Goal: Find contact information: Find contact information

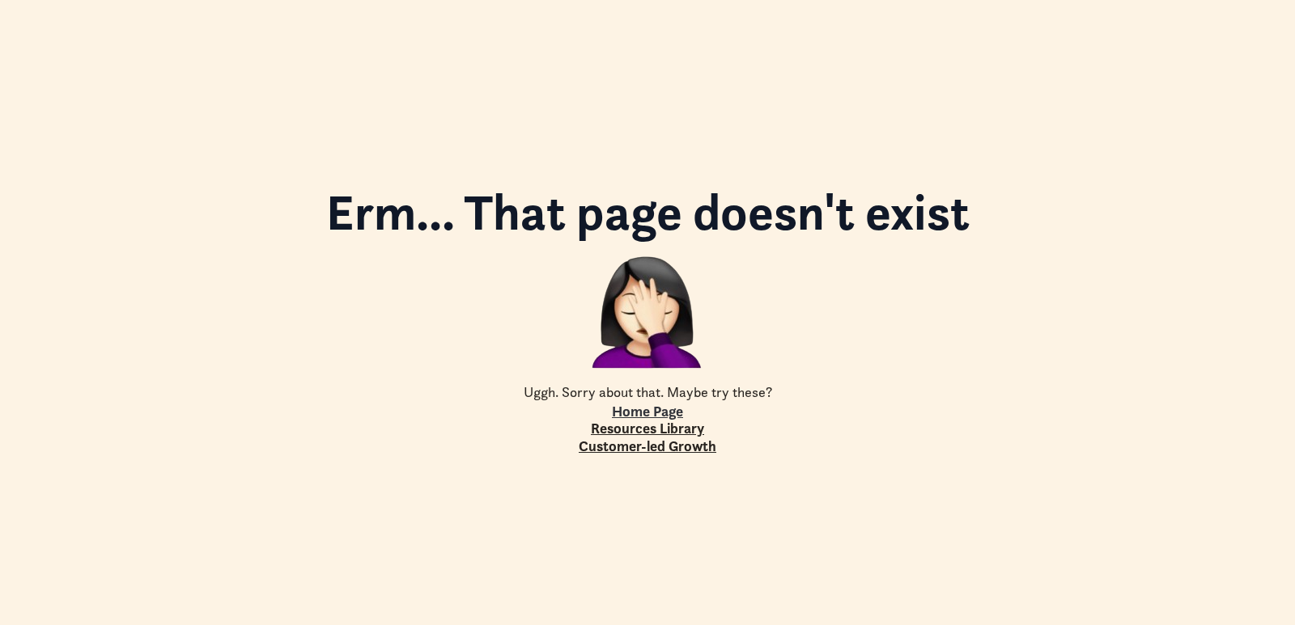
click at [637, 403] on link "Home Page" at bounding box center [647, 412] width 71 height 18
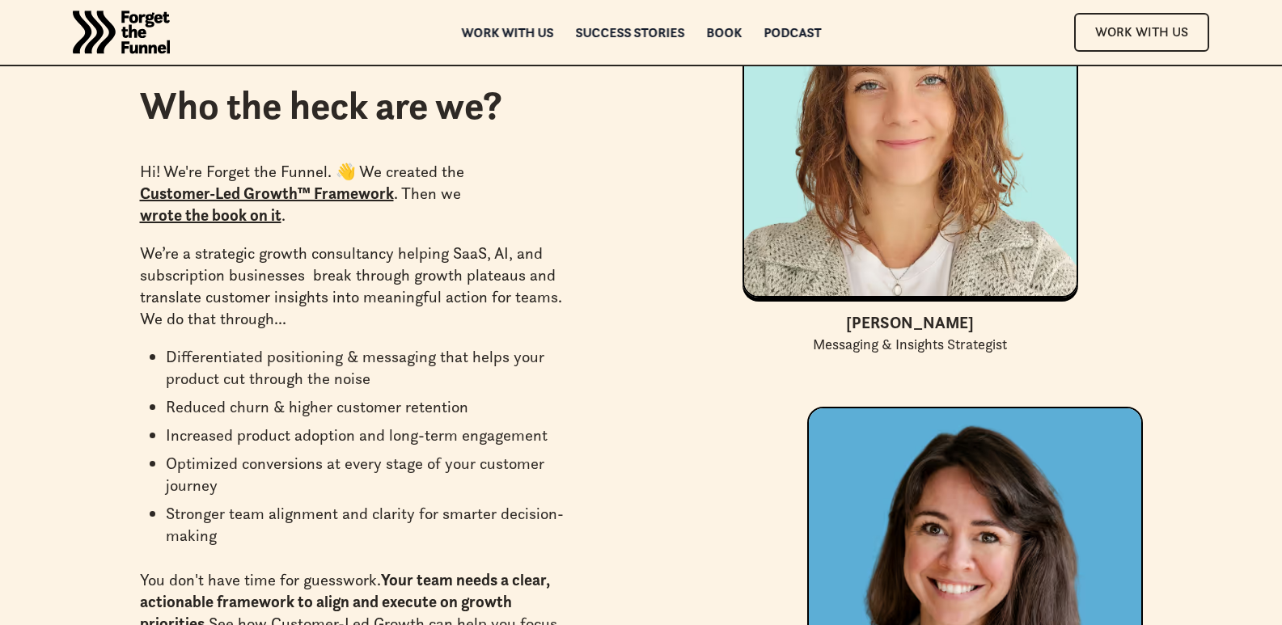
scroll to position [8312, 0]
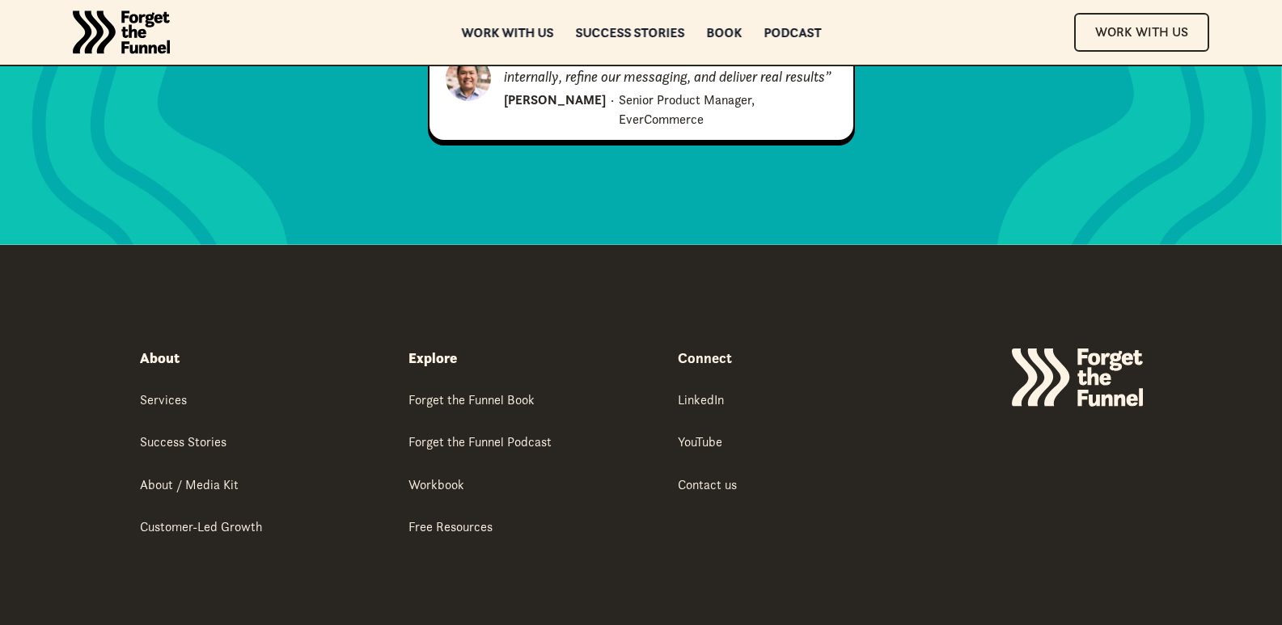
click at [722, 349] on strong "Connect" at bounding box center [705, 358] width 54 height 19
click at [685, 349] on strong "Connect" at bounding box center [705, 358] width 54 height 19
click at [714, 476] on link "Contact us" at bounding box center [707, 486] width 59 height 20
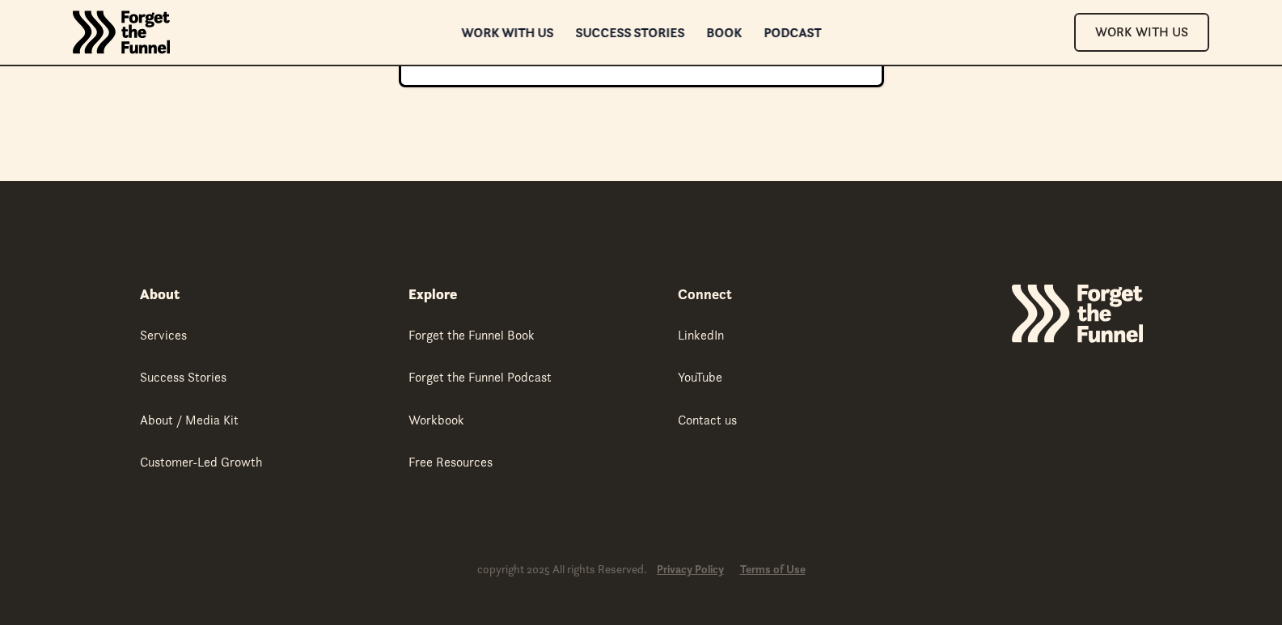
scroll to position [776, 0]
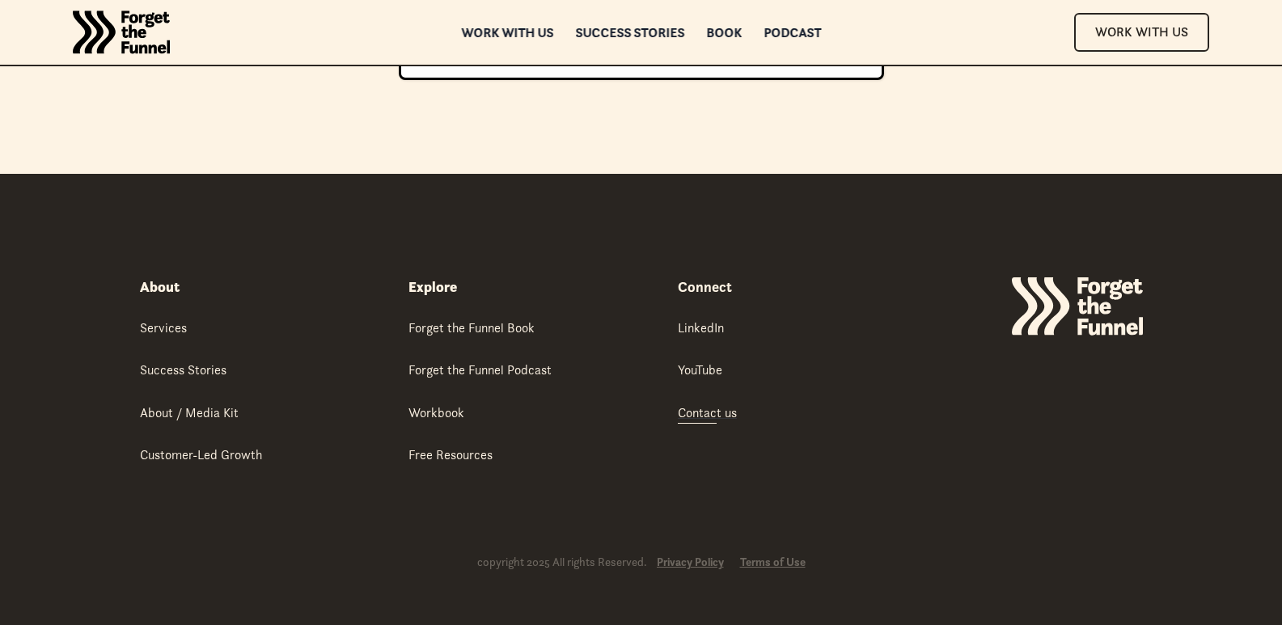
click at [718, 409] on div "Contact us" at bounding box center [707, 413] width 59 height 18
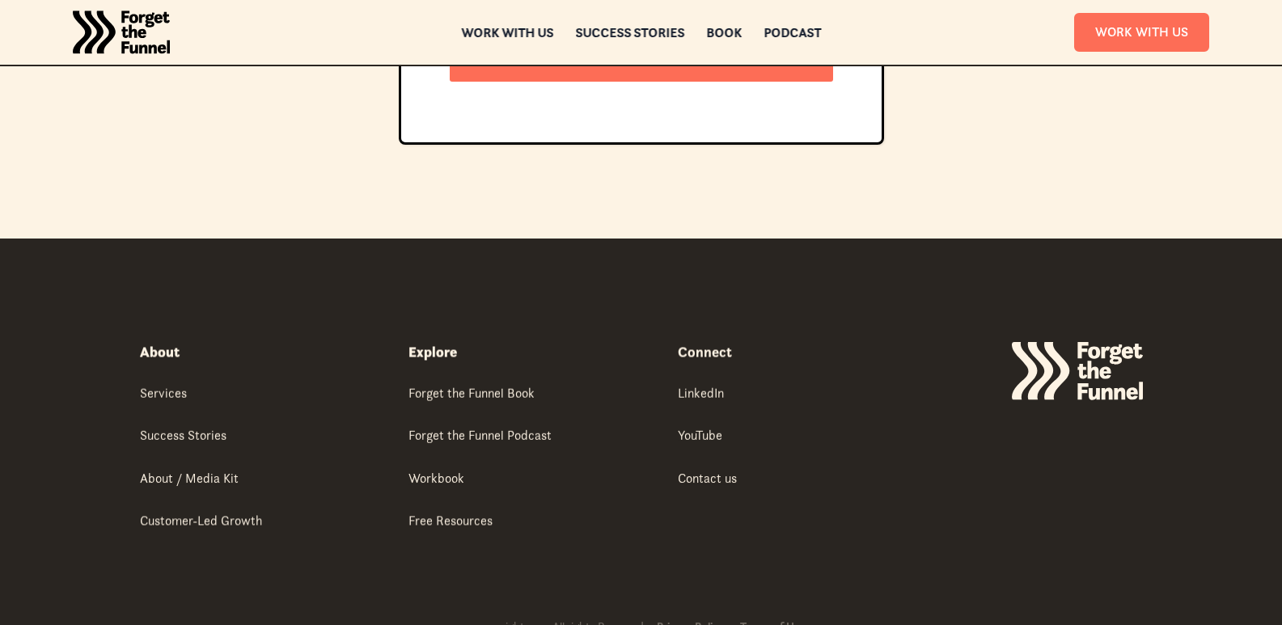
scroll to position [749, 0]
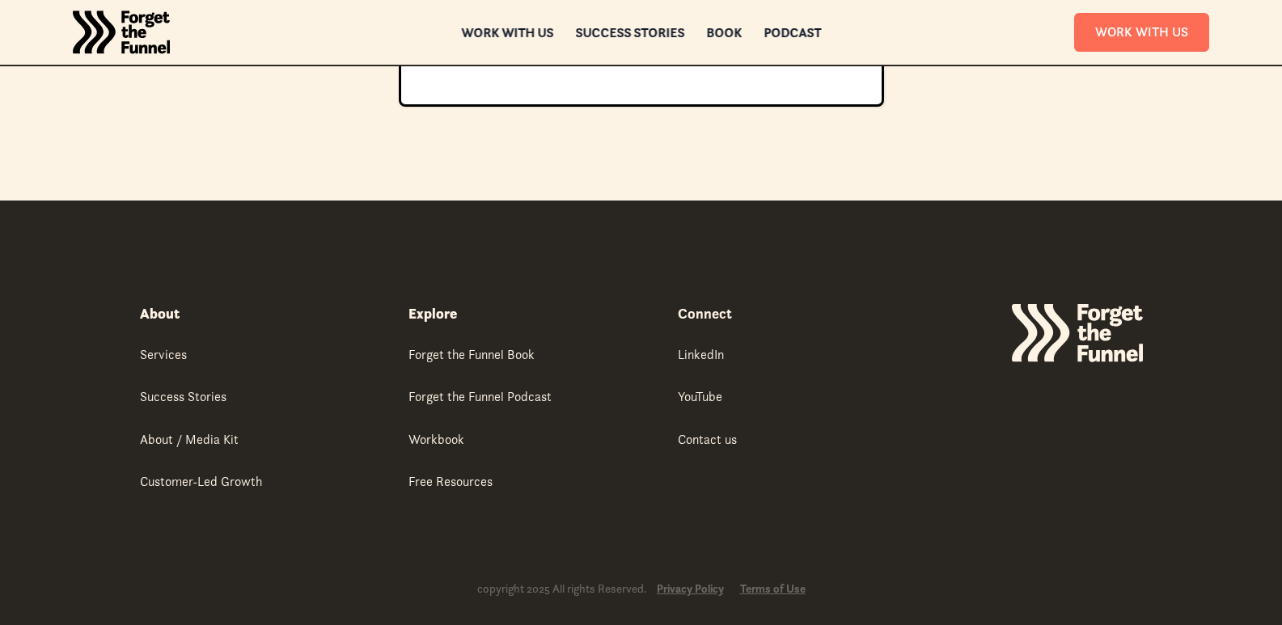
click at [1085, 327] on img at bounding box center [1077, 333] width 131 height 58
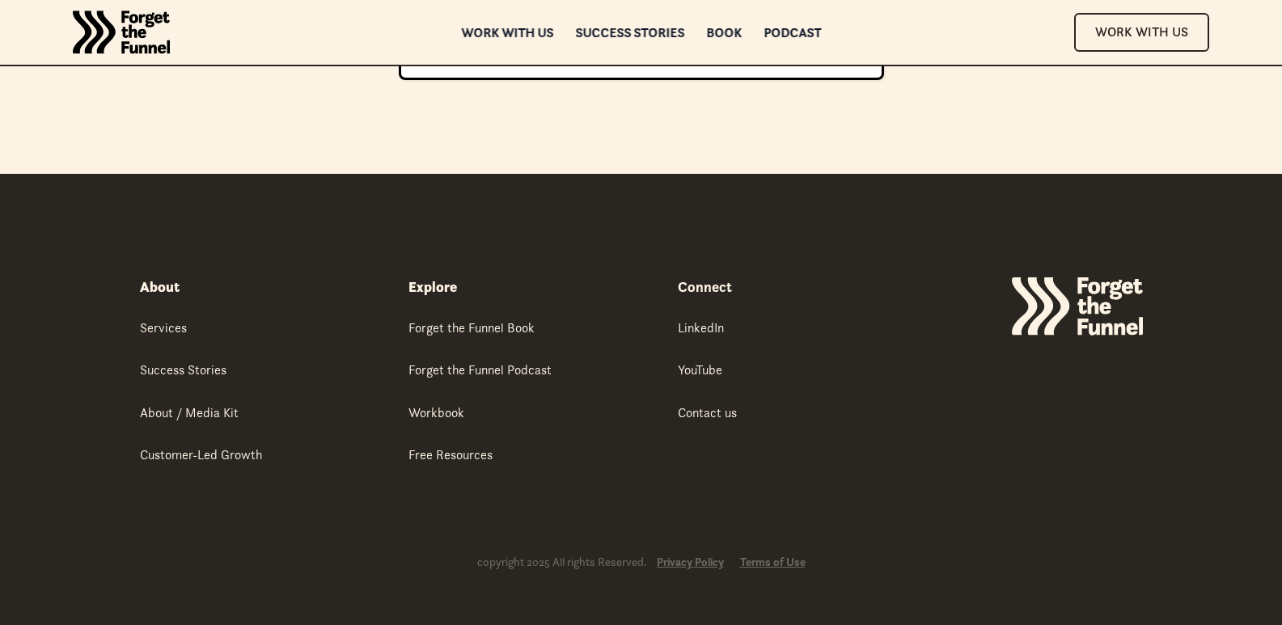
click at [705, 567] on link "Privacy Policy" at bounding box center [690, 563] width 67 height 14
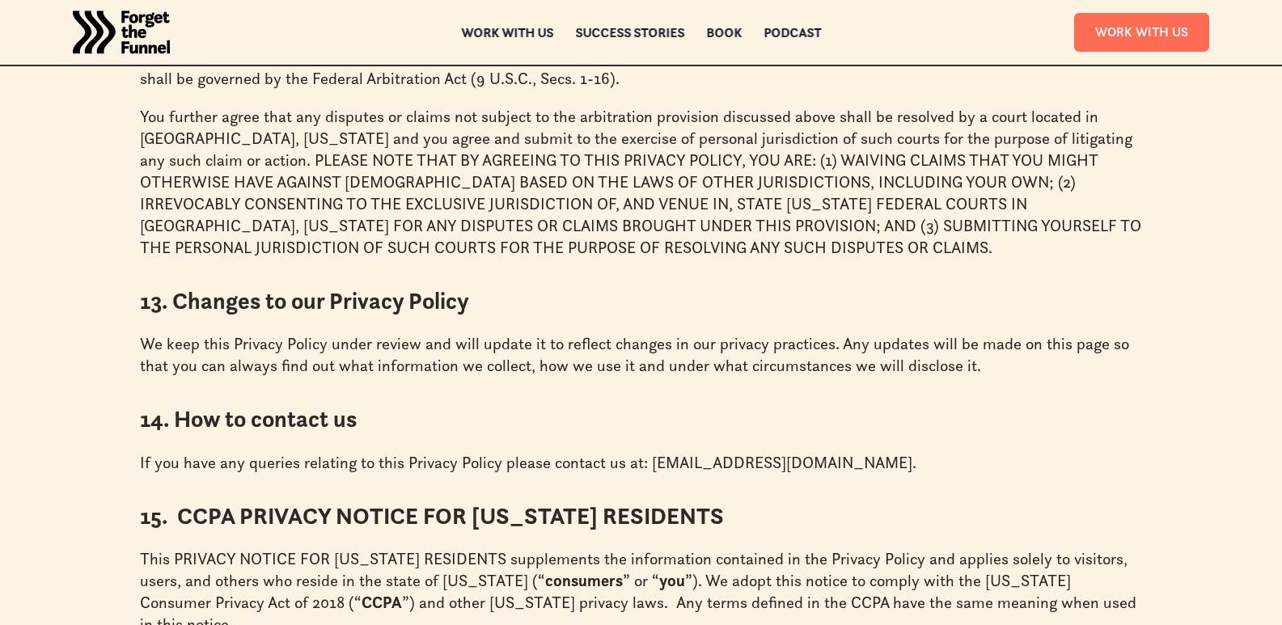
scroll to position [6981, 0]
